Goal: Task Accomplishment & Management: Manage account settings

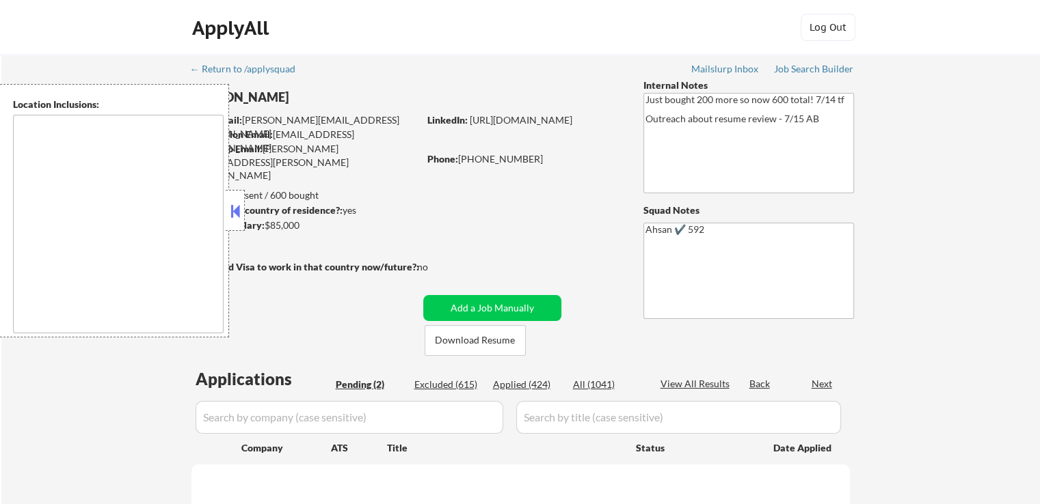
select select ""pending""
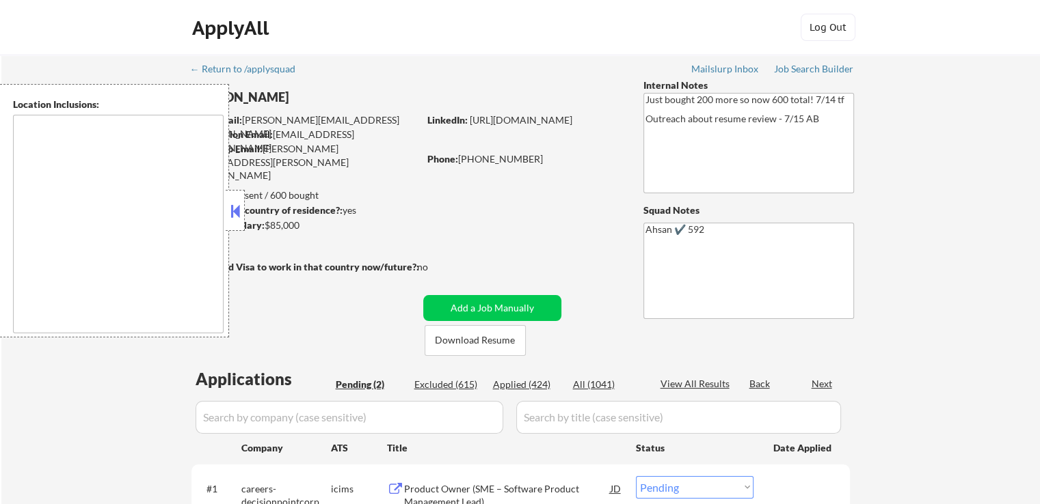
type textarea "[GEOGRAPHIC_DATA], [GEOGRAPHIC_DATA] [GEOGRAPHIC_DATA], [GEOGRAPHIC_DATA] [GEOG…"
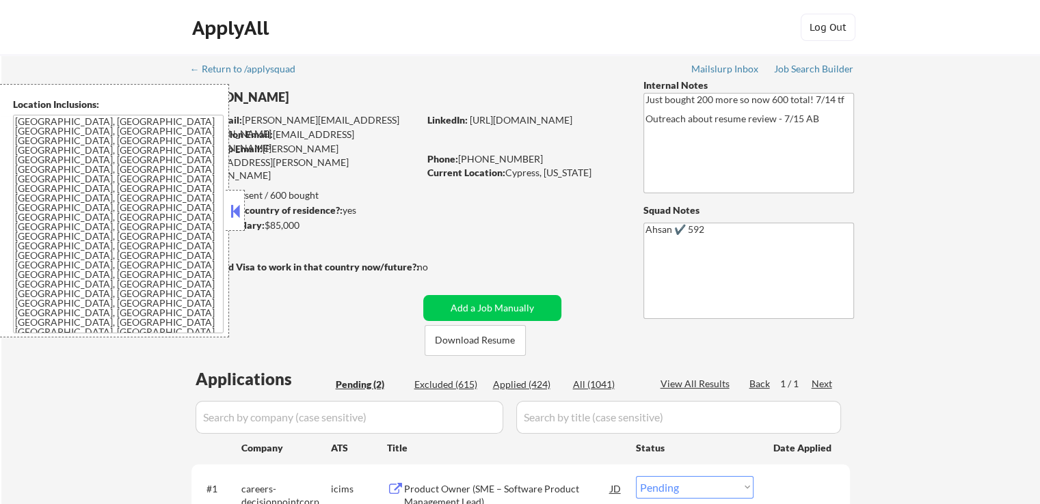
click at [234, 217] on button at bounding box center [235, 211] width 15 height 21
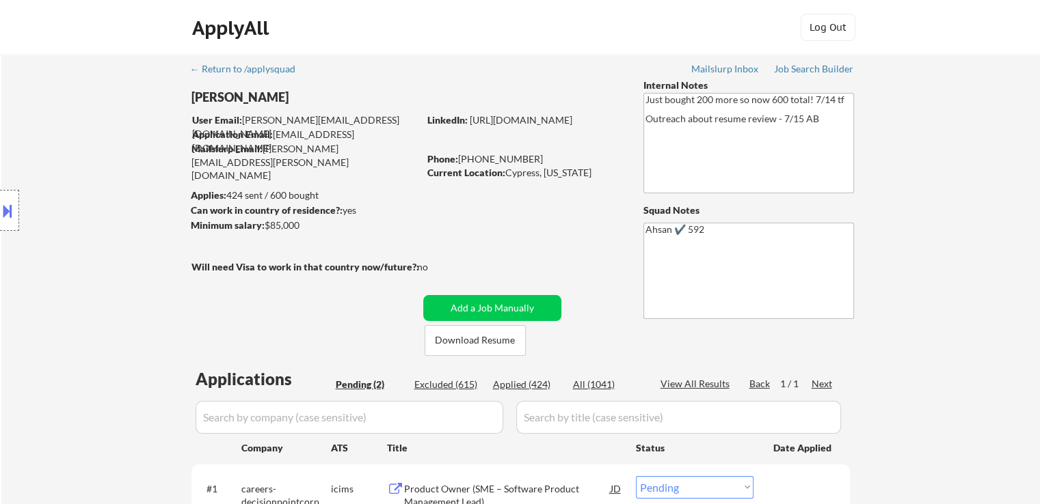
click at [49, 235] on div "Location Inclusions: [GEOGRAPHIC_DATA], [GEOGRAPHIC_DATA] [GEOGRAPHIC_DATA], [G…" at bounding box center [122, 211] width 245 height 254
click at [49, 228] on div "Location Inclusions: [GEOGRAPHIC_DATA], [GEOGRAPHIC_DATA] [GEOGRAPHIC_DATA], [G…" at bounding box center [122, 211] width 245 height 254
click at [62, 245] on div "Location Inclusions: [GEOGRAPHIC_DATA], [GEOGRAPHIC_DATA] [GEOGRAPHIC_DATA], [G…" at bounding box center [122, 211] width 245 height 254
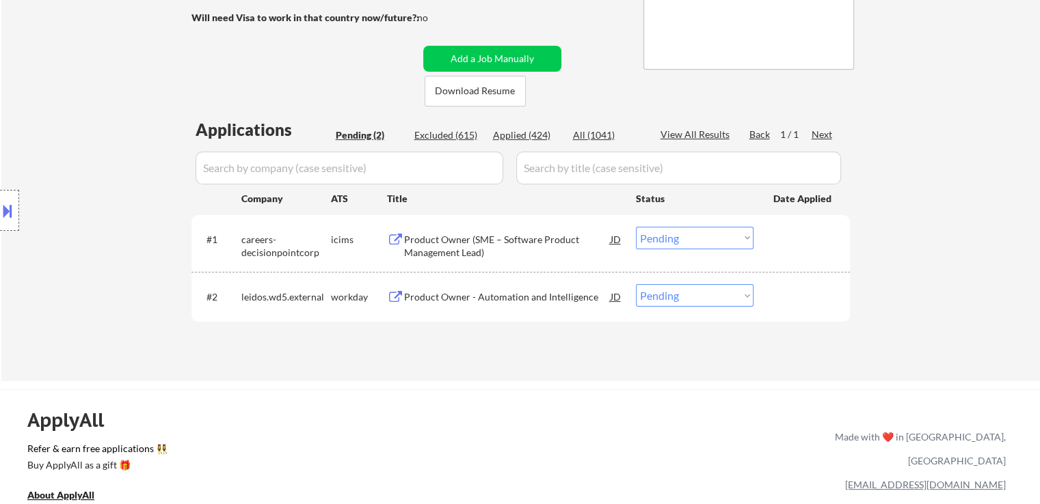
scroll to position [273, 0]
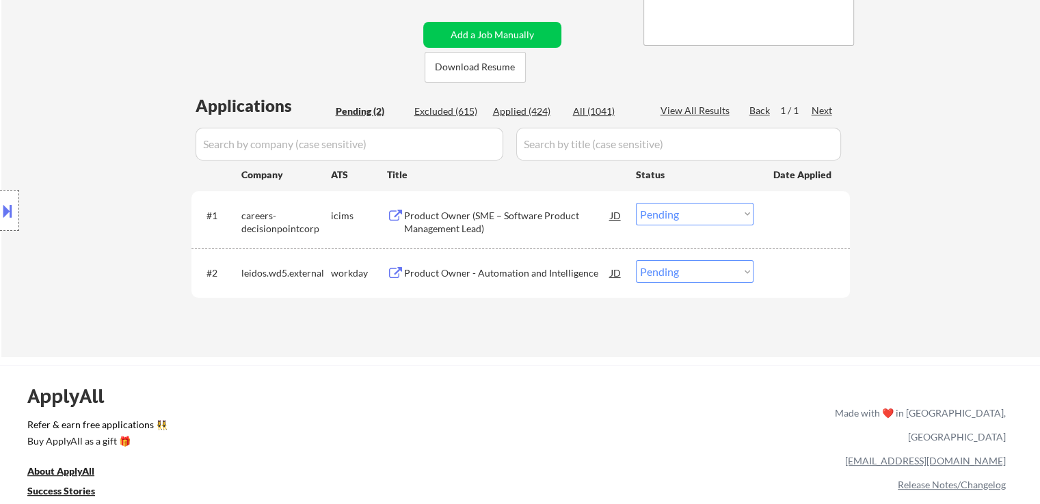
click at [429, 224] on div "Product Owner (SME – Software Product Management Lead)" at bounding box center [507, 222] width 206 height 27
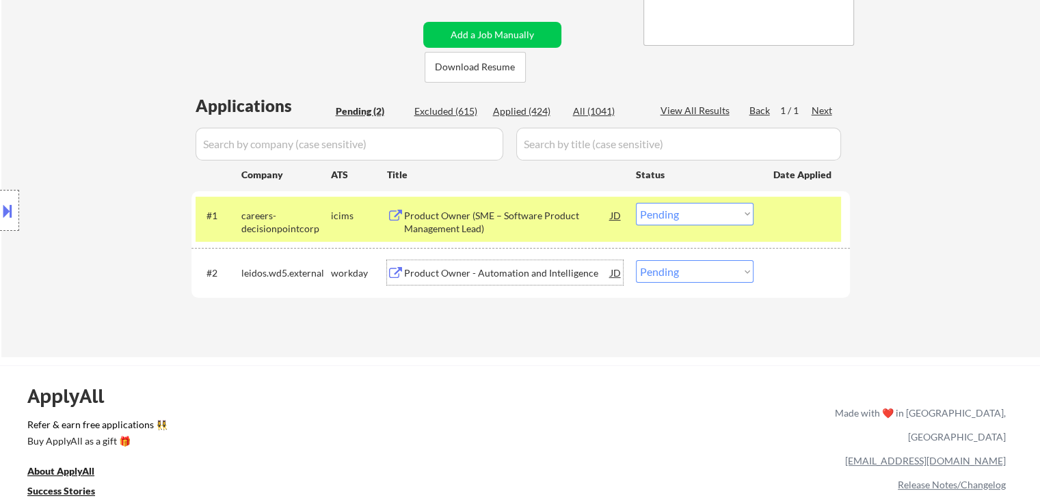
drag, startPoint x: 433, startPoint y: 267, endPoint x: 371, endPoint y: 304, distance: 72.1
click at [433, 267] on div "Product Owner - Automation and Intelligence" at bounding box center [507, 274] width 206 height 14
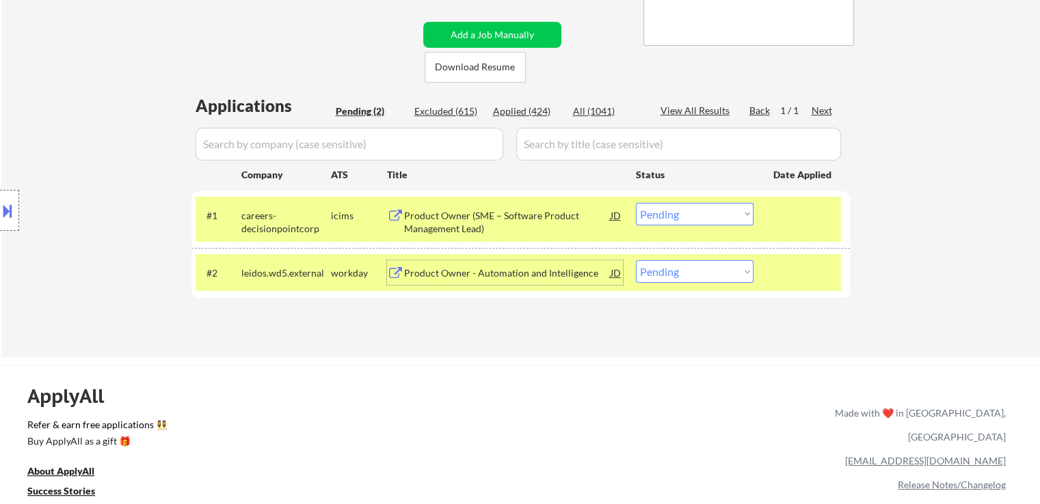
drag, startPoint x: 706, startPoint y: 215, endPoint x: 686, endPoint y: 204, distance: 22.3
click at [706, 215] on select "Choose an option... Pending Applied Excluded (Questions) Excluded (Expired) Exc…" at bounding box center [695, 214] width 118 height 23
click at [636, 203] on select "Choose an option... Pending Applied Excluded (Questions) Excluded (Expired) Exc…" at bounding box center [695, 214] width 118 height 23
select select ""pending""
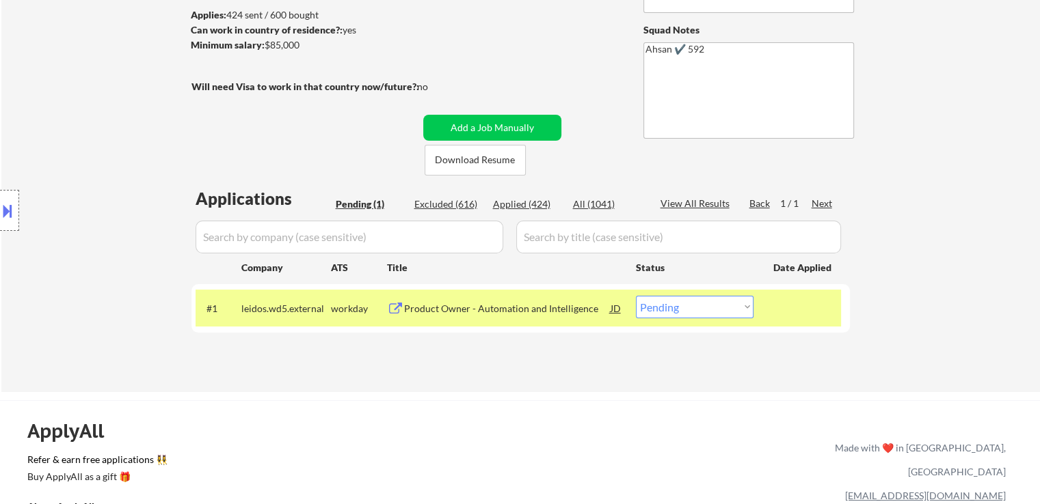
scroll to position [68, 0]
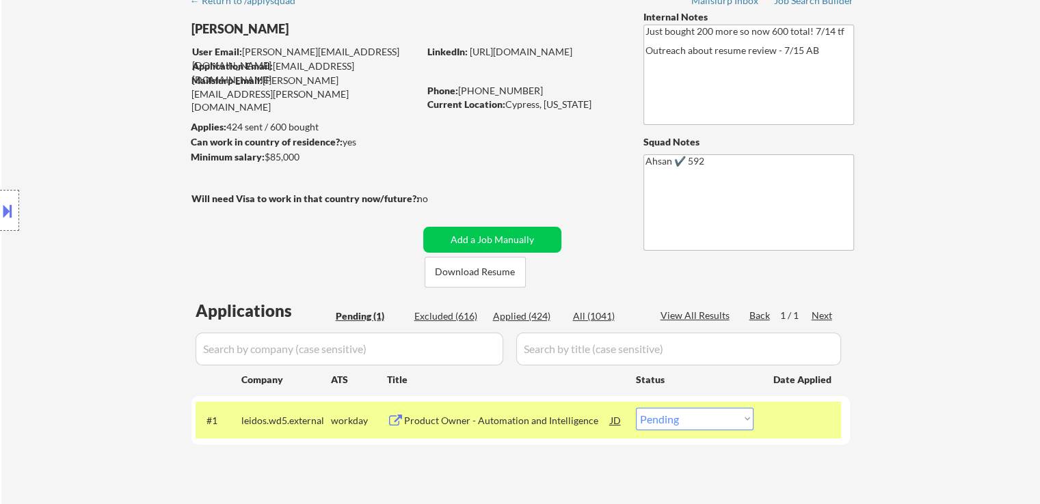
click at [197, 173] on body "← Return to /applysquad Mailslurp Inbox Job Search Builder [PERSON_NAME] User E…" at bounding box center [520, 184] width 1040 height 504
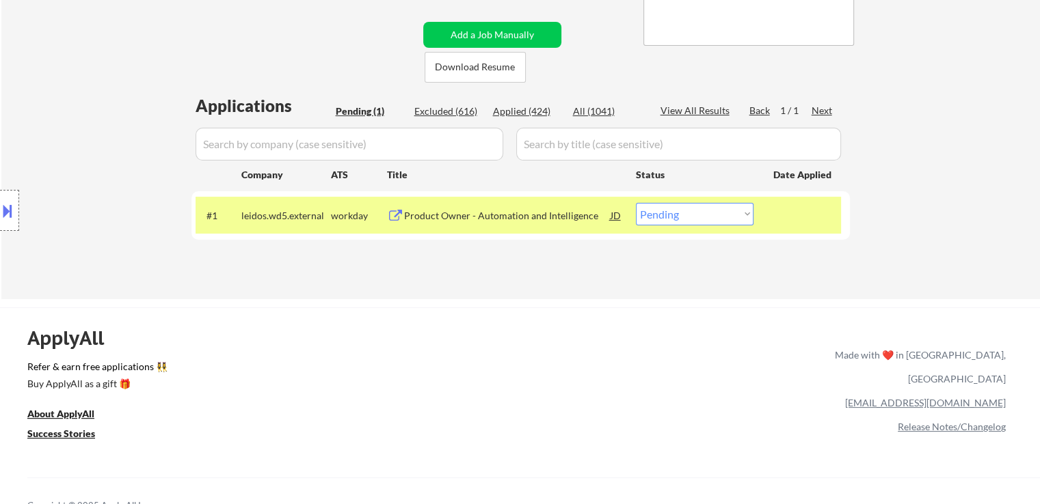
scroll to position [0, 0]
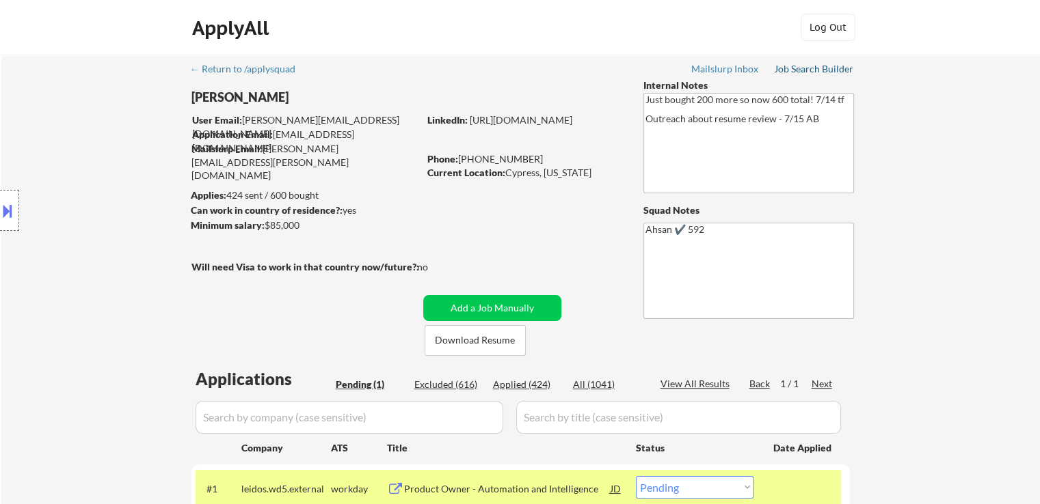
drag, startPoint x: 806, startPoint y: 66, endPoint x: 778, endPoint y: 106, distance: 48.6
click at [806, 67] on div "Job Search Builder" at bounding box center [814, 69] width 80 height 10
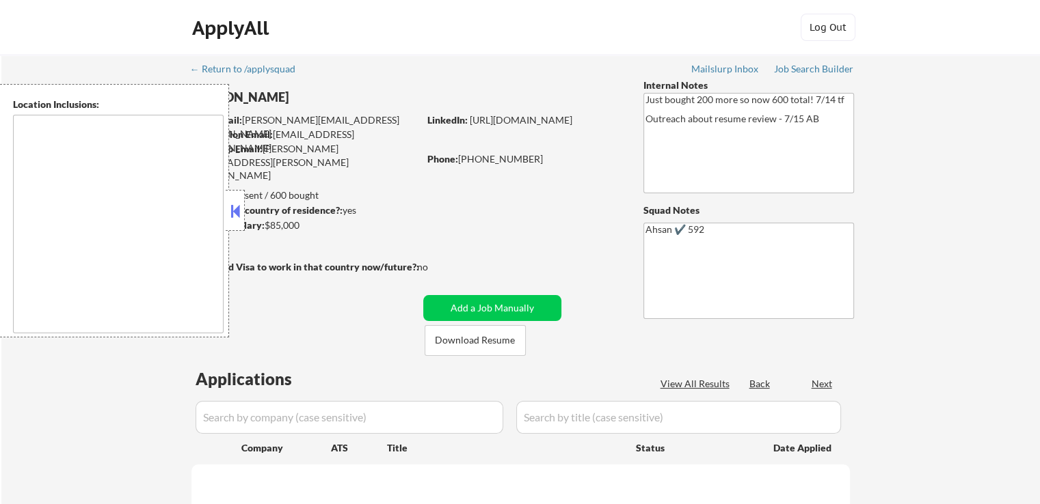
select select ""pending""
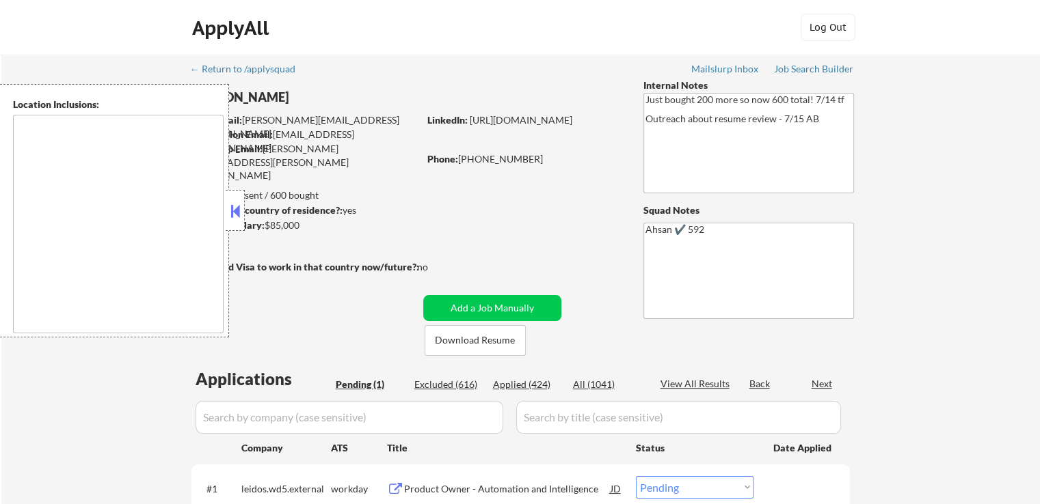
type textarea "[GEOGRAPHIC_DATA], [GEOGRAPHIC_DATA] [GEOGRAPHIC_DATA], [GEOGRAPHIC_DATA] [GEOG…"
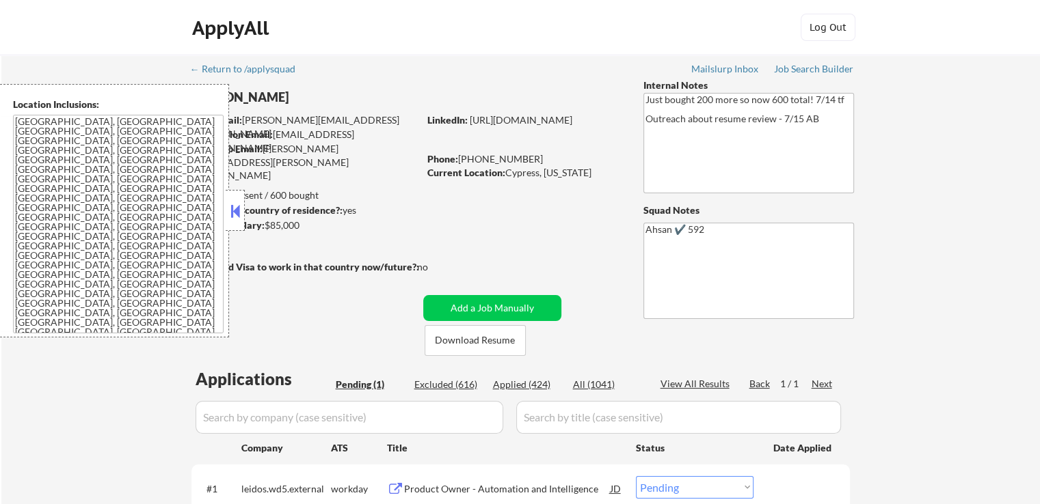
click at [230, 215] on button at bounding box center [235, 211] width 15 height 21
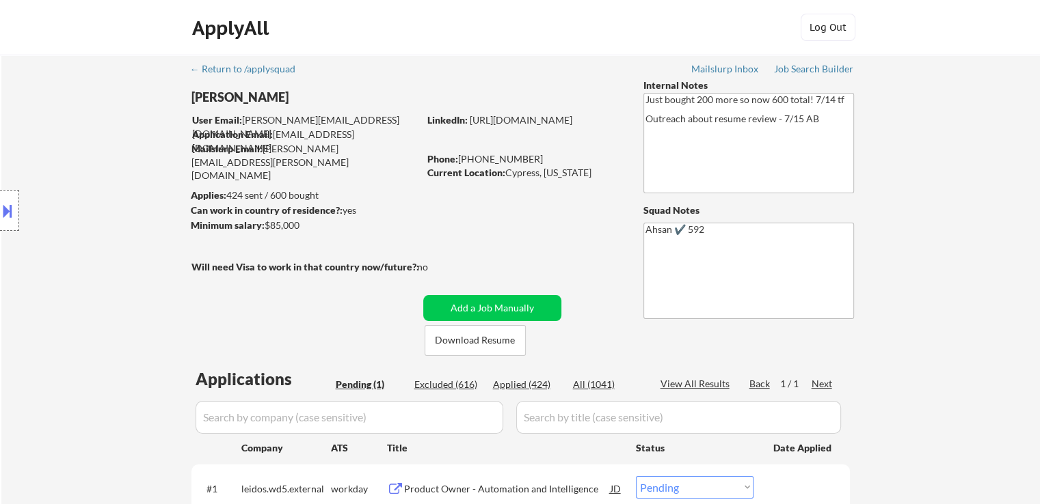
click at [130, 259] on div "Location Inclusions: [GEOGRAPHIC_DATA], [GEOGRAPHIC_DATA] [GEOGRAPHIC_DATA], [G…" at bounding box center [122, 211] width 245 height 254
